Goal: Check status: Check status

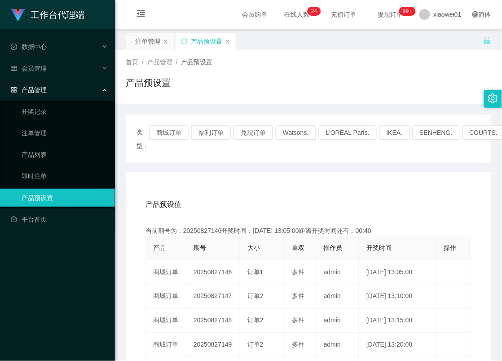
click at [164, 130] on button "商城订单" at bounding box center [169, 132] width 40 height 14
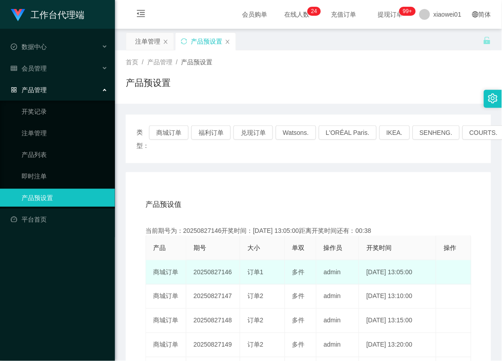
click at [205, 272] on td "20250827146" at bounding box center [213, 272] width 54 height 24
copy td "20250827146"
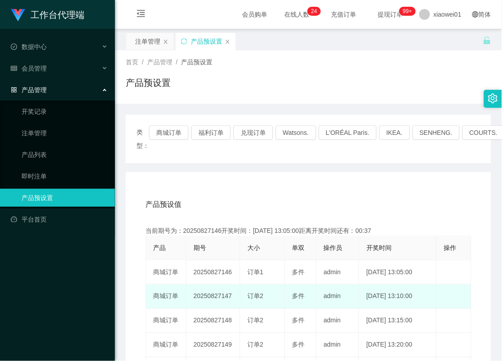
click at [206, 291] on td "20250827147" at bounding box center [213, 296] width 54 height 24
copy td "20250827147"
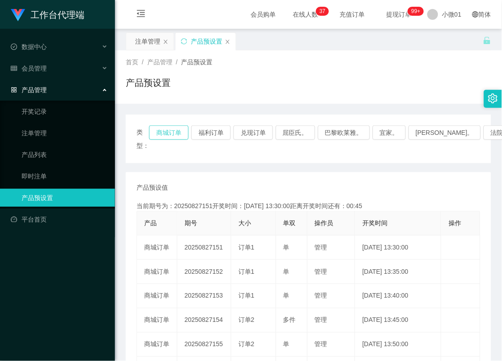
click at [172, 132] on button "商城订单" at bounding box center [169, 132] width 40 height 14
click at [213, 132] on button "福利订单" at bounding box center [211, 132] width 40 height 14
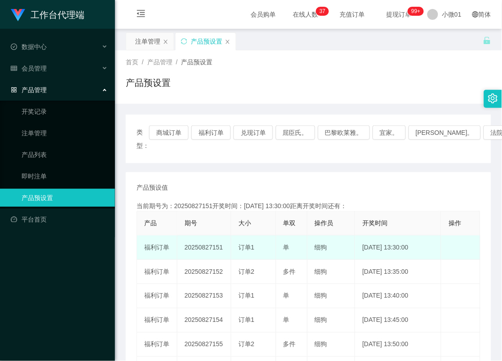
click at [203, 253] on td "20250827151" at bounding box center [204, 247] width 54 height 24
click at [205, 247] on td "20250827151" at bounding box center [204, 247] width 54 height 24
copy td "20250827151"
